Goal: Find specific page/section: Find specific page/section

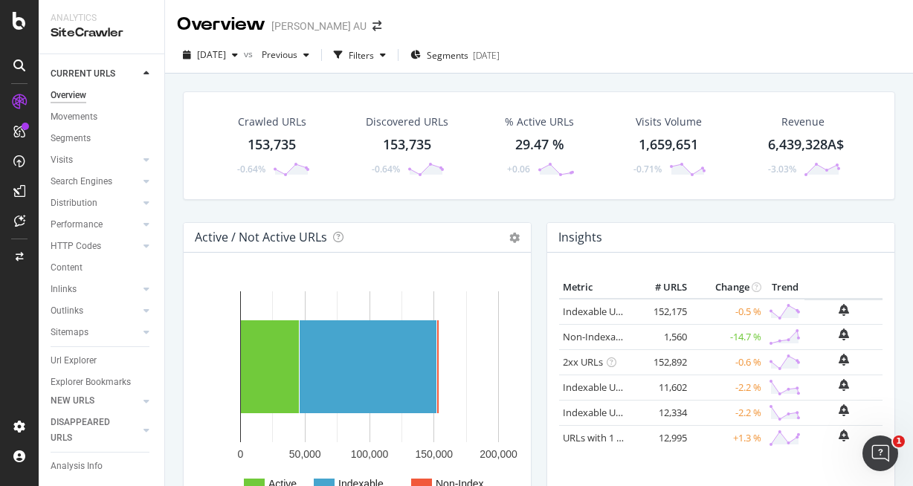
scroll to position [67, 0]
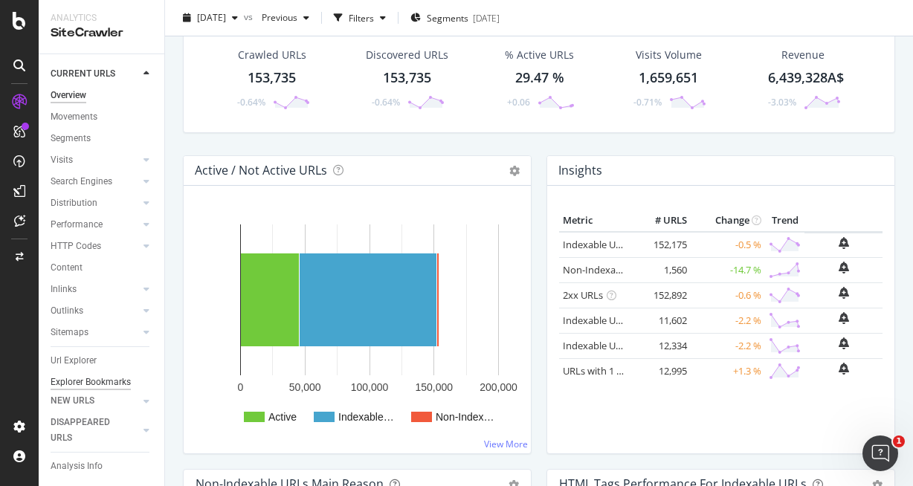
click at [86, 379] on div "Explorer Bookmarks" at bounding box center [91, 383] width 80 height 16
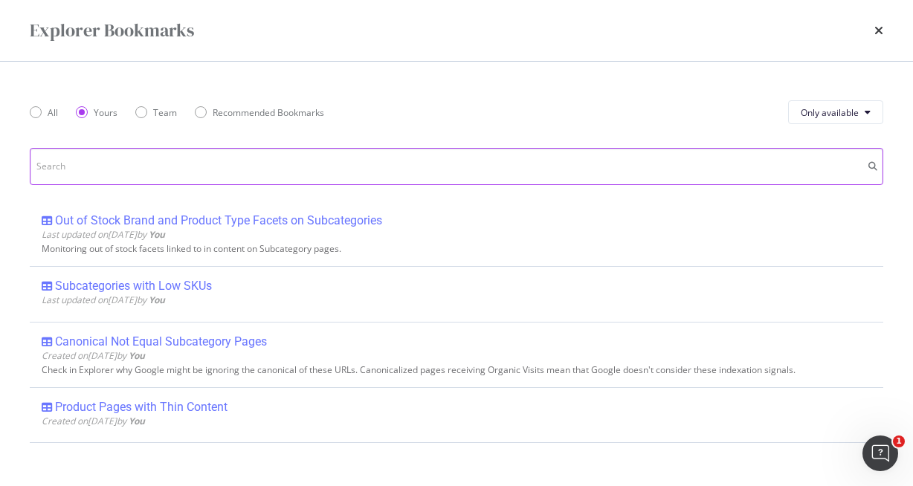
scroll to position [0, 0]
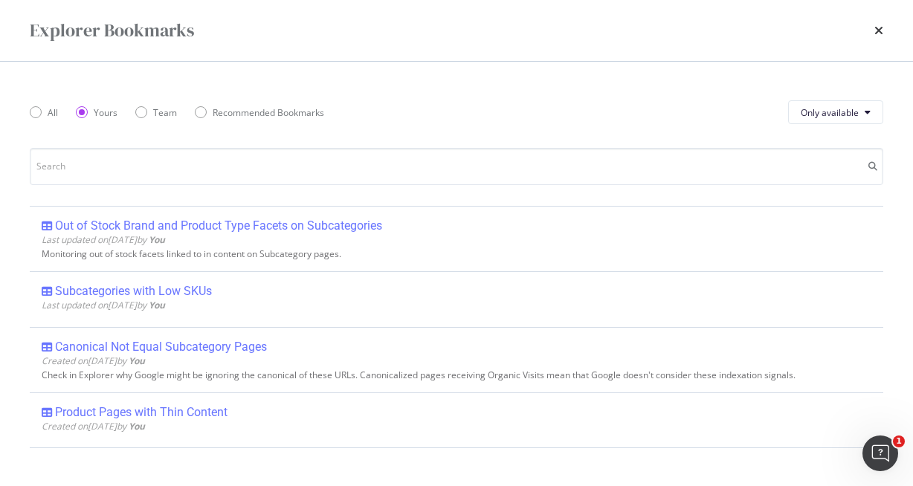
click at [875, 30] on icon "times" at bounding box center [879, 31] width 9 height 12
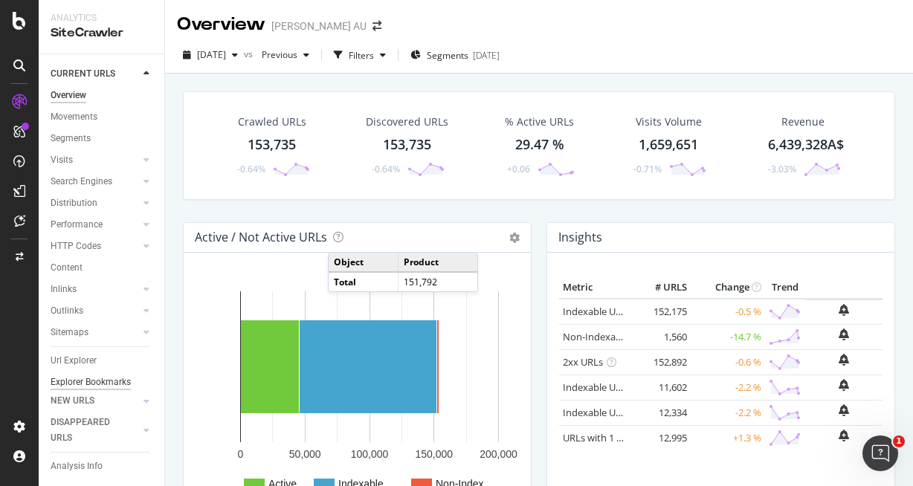
click at [100, 383] on div "Explorer Bookmarks" at bounding box center [91, 383] width 80 height 16
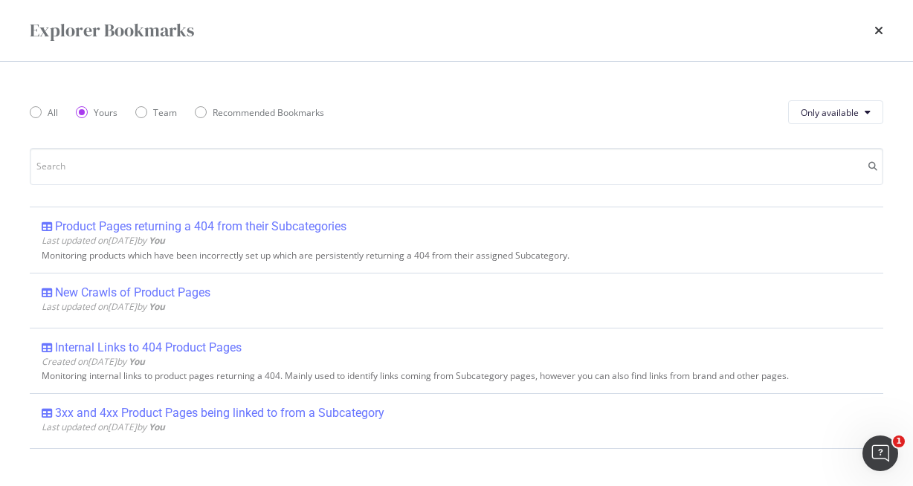
scroll to position [595, 0]
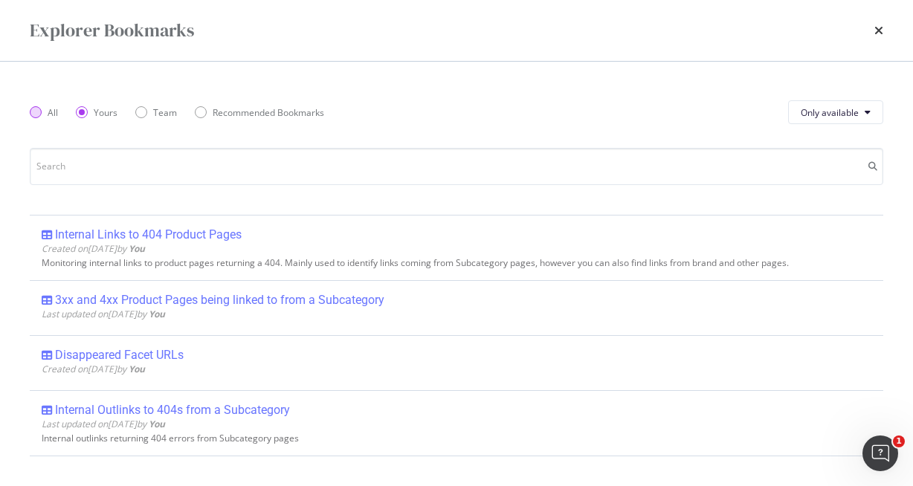
click at [36, 109] on div "All" at bounding box center [36, 112] width 12 height 12
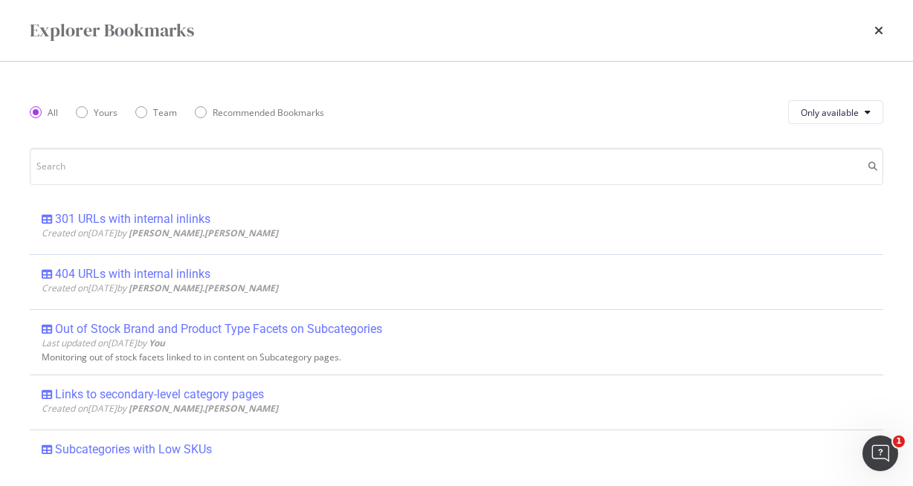
scroll to position [159, 0]
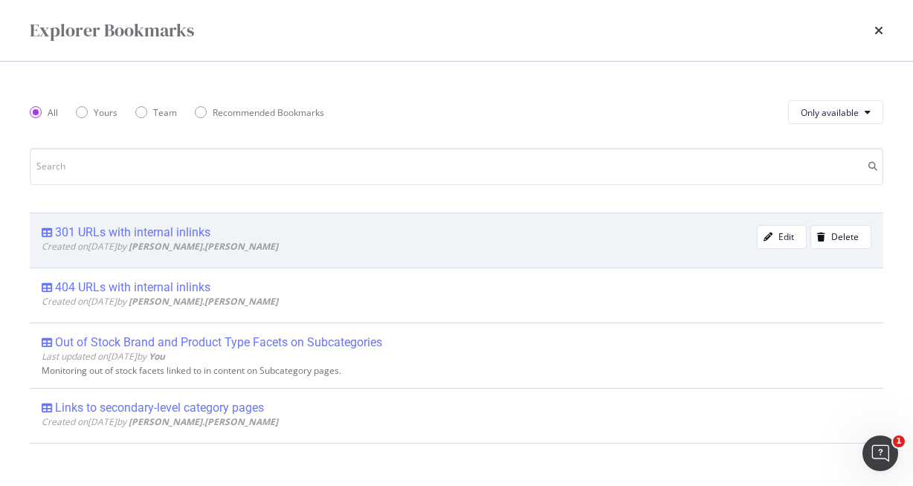
click at [185, 234] on div "301 URLs with internal inlinks" at bounding box center [132, 232] width 155 height 15
